Goal: Information Seeking & Learning: Learn about a topic

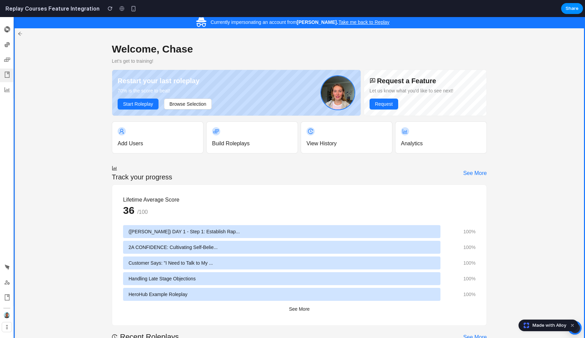
click at [3, 70] on div at bounding box center [6, 76] width 13 height 14
click at [7, 77] on icon at bounding box center [7, 75] width 6 height 6
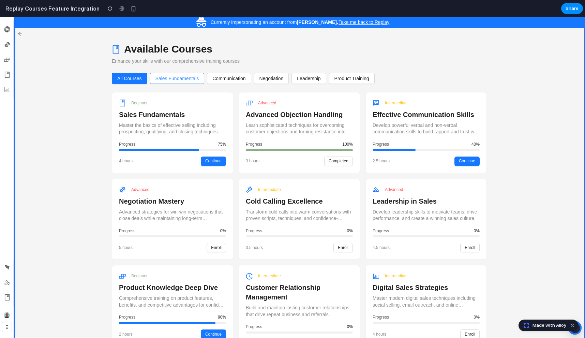
click at [170, 78] on button "Sales Fundamentals" at bounding box center [177, 78] width 55 height 11
click at [172, 81] on button "Sales Fundamentals" at bounding box center [177, 78] width 55 height 11
click at [224, 74] on button "Communication" at bounding box center [229, 78] width 44 height 11
click at [286, 78] on button "Negotiation" at bounding box center [271, 78] width 35 height 11
click at [318, 78] on button "Leadership" at bounding box center [308, 78] width 34 height 11
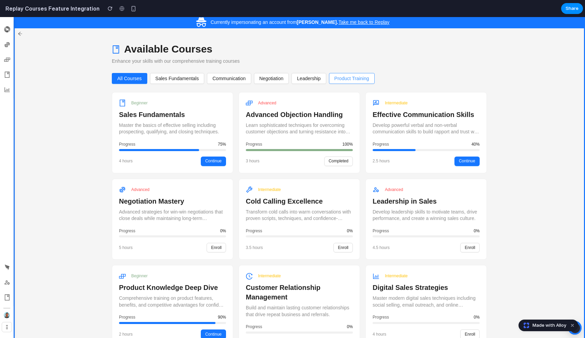
click at [358, 78] on button "Product Training" at bounding box center [352, 78] width 46 height 11
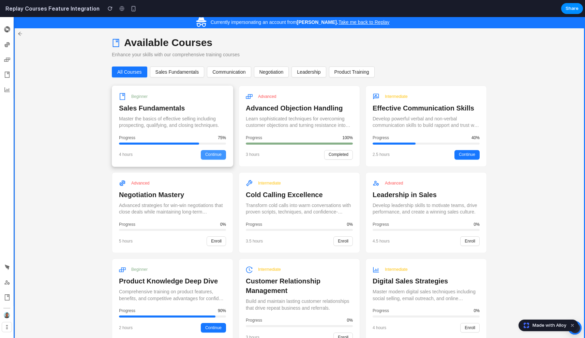
click at [213, 155] on button "Continue" at bounding box center [213, 155] width 25 height 10
click at [151, 109] on h4 "Sales Fundamentals" at bounding box center [172, 108] width 107 height 10
click at [268, 111] on h4 "Advanced Objection Handling" at bounding box center [299, 108] width 107 height 10
click at [201, 209] on p "Advanced strategies for win-win negotiations that close deals while maintaining…" at bounding box center [172, 209] width 107 height 14
click at [182, 132] on div "Beginner Sales Fundamentals Master the basics of effective selling including pr…" at bounding box center [172, 126] width 121 height 80
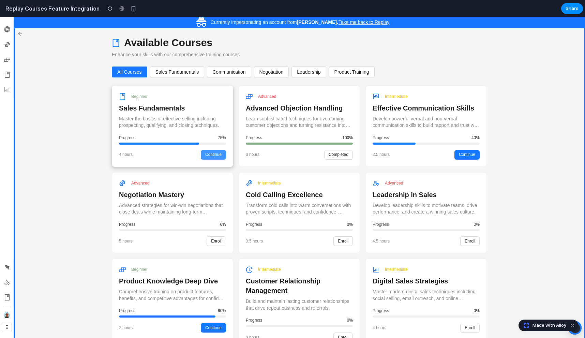
click at [215, 154] on button "Continue" at bounding box center [213, 155] width 25 height 10
click at [175, 74] on button "Sales Fundamentals" at bounding box center [177, 71] width 55 height 11
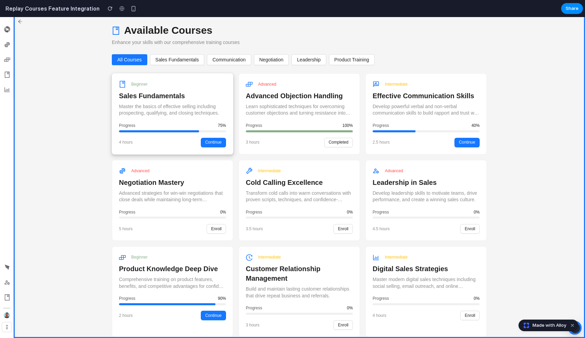
scroll to position [0, 0]
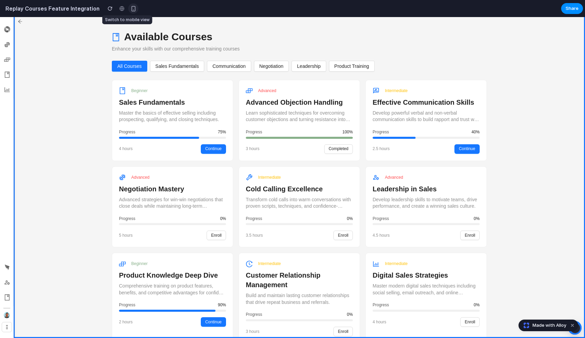
click at [131, 10] on div "button" at bounding box center [134, 9] width 6 height 6
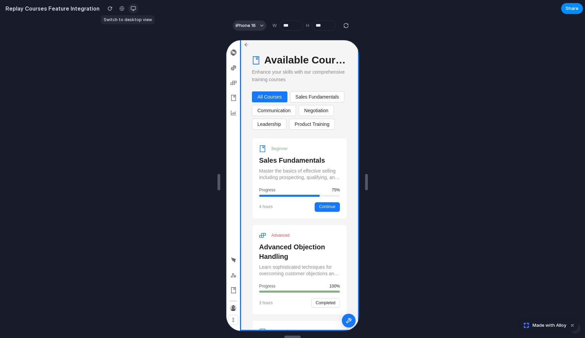
click at [131, 10] on div "button" at bounding box center [133, 8] width 5 height 5
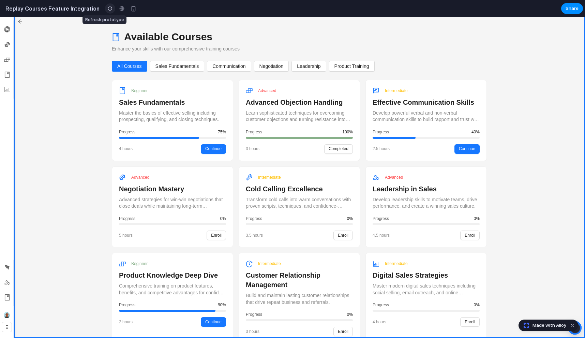
click at [108, 9] on div "button" at bounding box center [110, 8] width 5 height 5
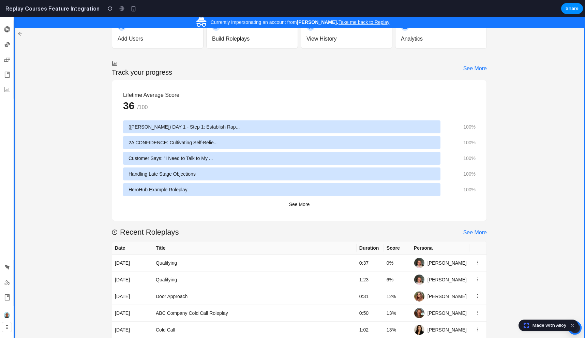
scroll to position [12, 0]
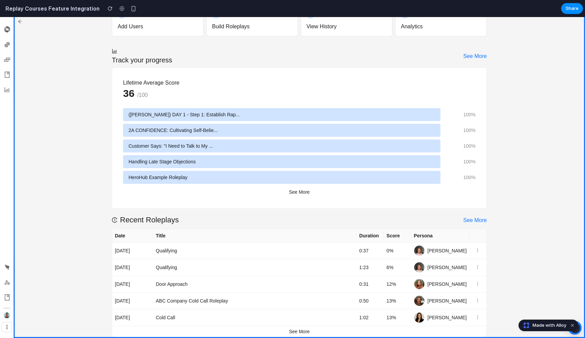
click at [171, 131] on span "2A CONFIDENCE: Cultivating Self-Belie..." at bounding box center [172, 129] width 89 height 7
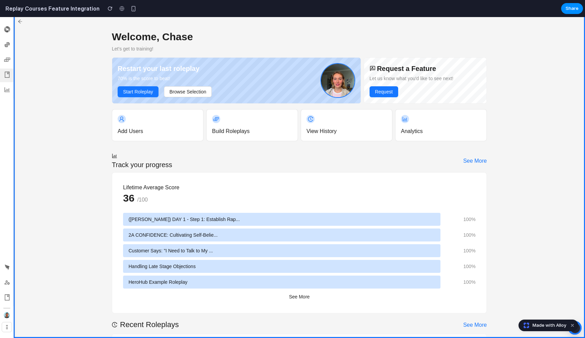
click at [10, 73] on div at bounding box center [6, 76] width 13 height 14
click at [7, 75] on icon at bounding box center [7, 75] width 6 height 6
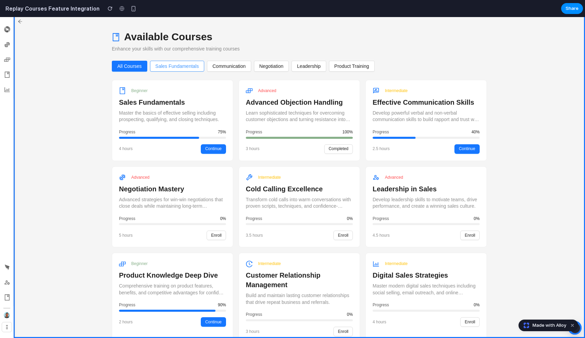
click at [181, 67] on button "Sales Fundamentals" at bounding box center [177, 66] width 55 height 11
click at [238, 95] on div "Advanced Advanced Objection Handling Learn sophisticated techniques for overcom…" at bounding box center [299, 120] width 127 height 81
click at [219, 146] on button "Continue" at bounding box center [213, 149] width 25 height 10
click at [306, 125] on div "Advanced Advanced Objection Handling Learn sophisticated techniques for overcom…" at bounding box center [299, 120] width 121 height 80
click at [342, 147] on button "Completed" at bounding box center [338, 149] width 29 height 10
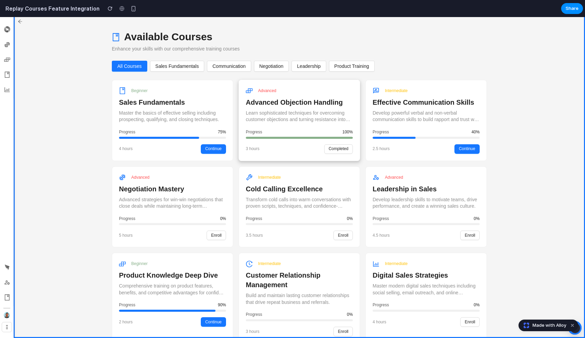
click at [343, 115] on p "Learn sophisticated techniques for overcoming customer objections and turning r…" at bounding box center [299, 117] width 107 height 14
click at [386, 111] on p "Develop powerful verbal and non-verbal communication skills to build rapport an…" at bounding box center [426, 117] width 107 height 14
